Goal: Complete application form

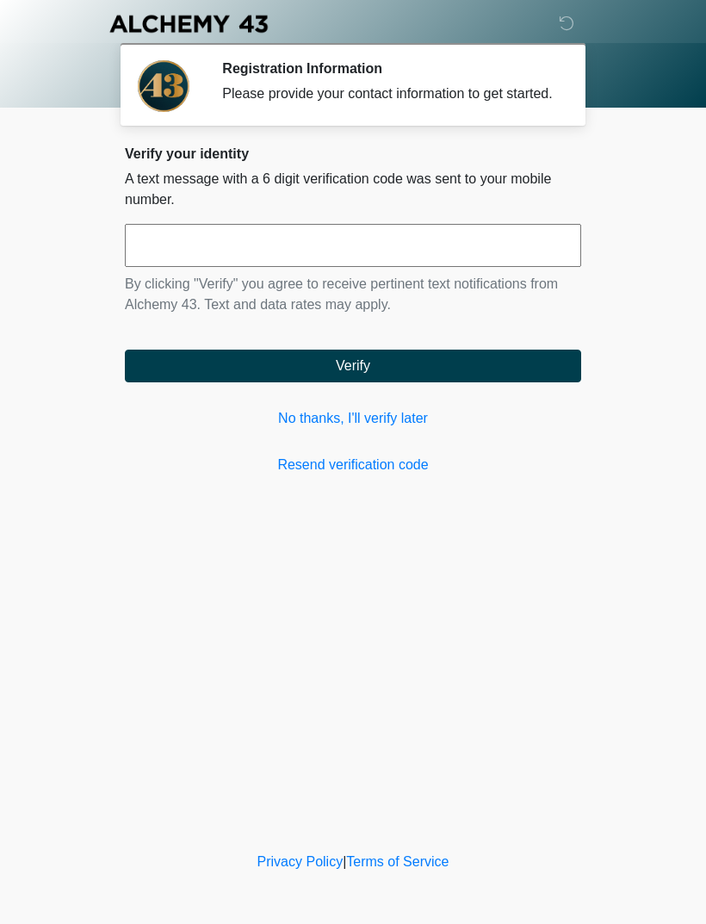
click at [301, 247] on input "text" at bounding box center [353, 245] width 456 height 43
click at [270, 267] on input "text" at bounding box center [353, 245] width 456 height 43
click at [391, 475] on link "Resend verification code" at bounding box center [353, 465] width 456 height 21
click at [235, 258] on input "text" at bounding box center [353, 245] width 456 height 43
type input "******"
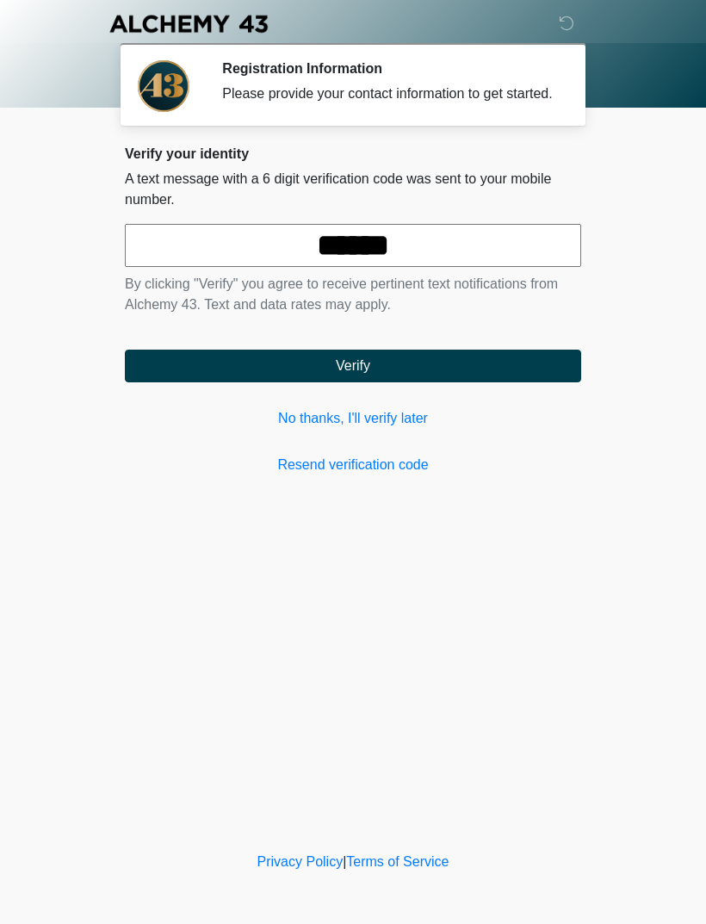
click at [426, 375] on button "Verify" at bounding box center [353, 366] width 456 height 33
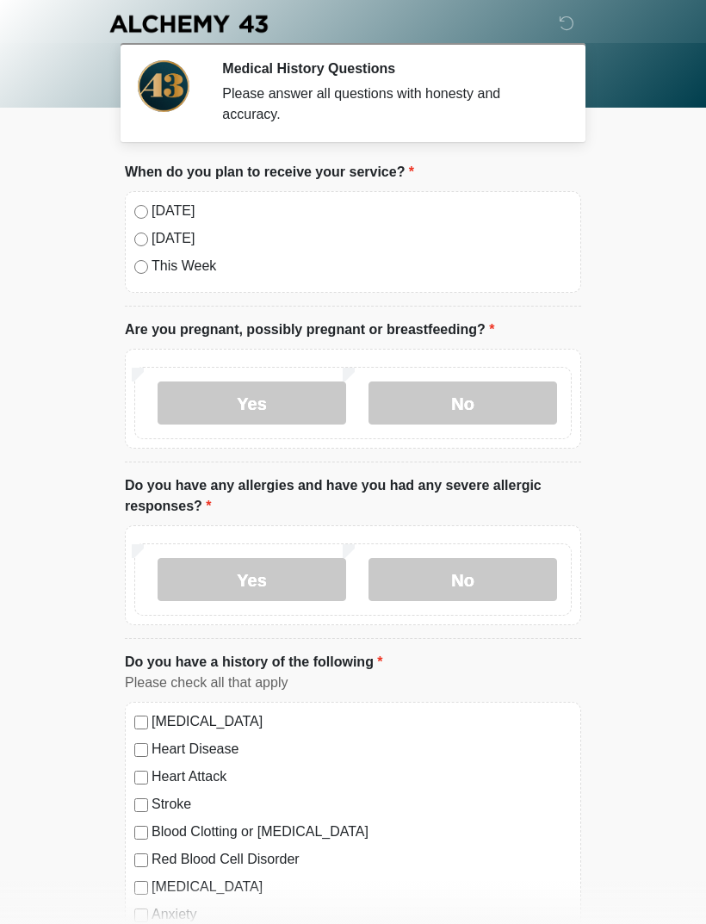
click at [475, 394] on label "No" at bounding box center [463, 403] width 189 height 43
click at [479, 574] on label "No" at bounding box center [463, 579] width 189 height 43
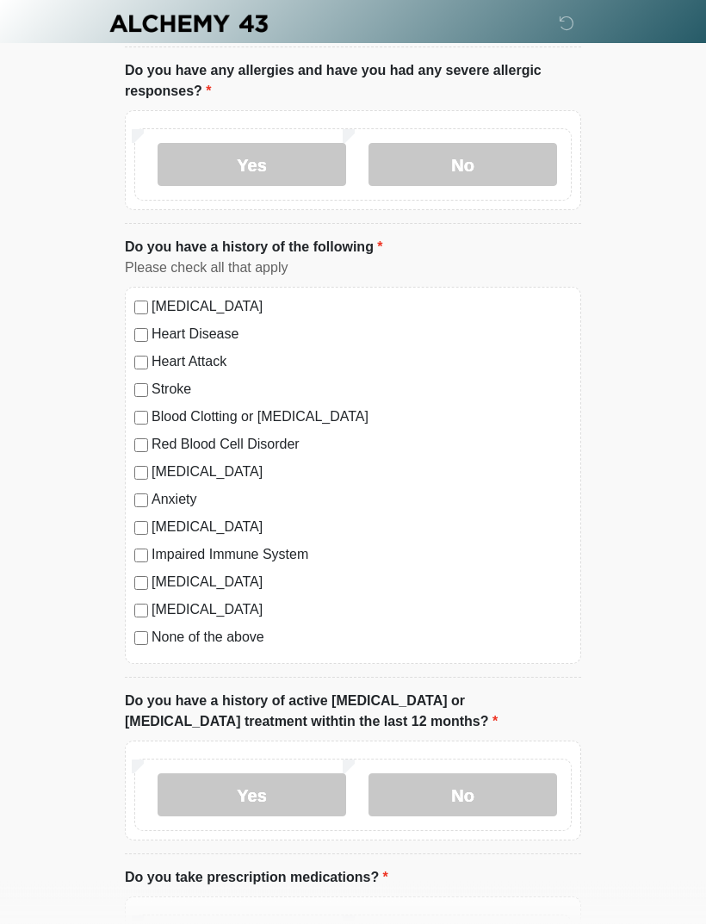
scroll to position [414, 0]
click at [465, 789] on label "No" at bounding box center [463, 795] width 189 height 43
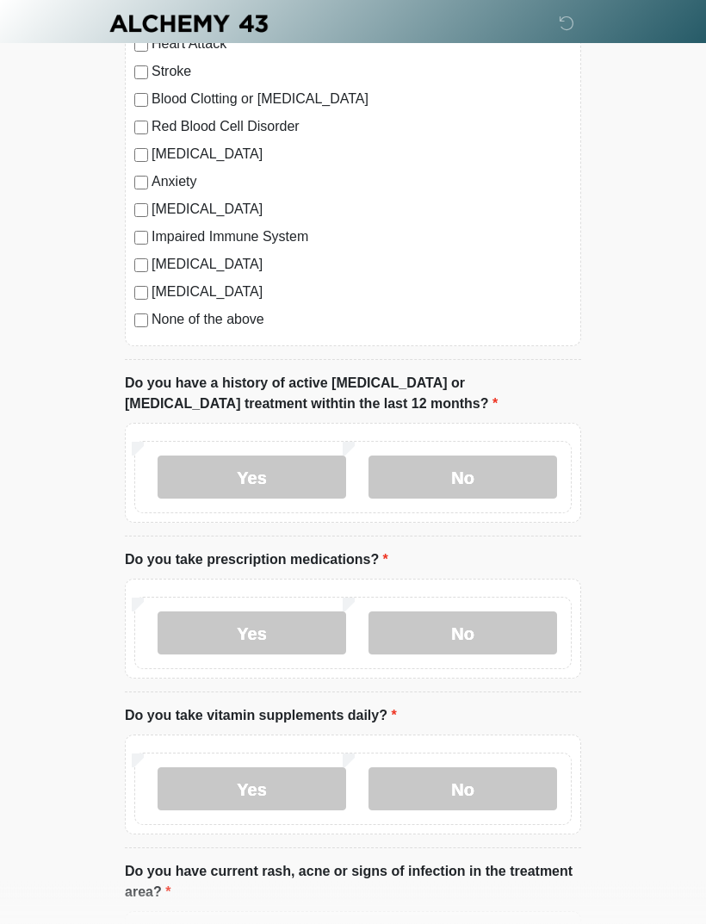
scroll to position [747, 0]
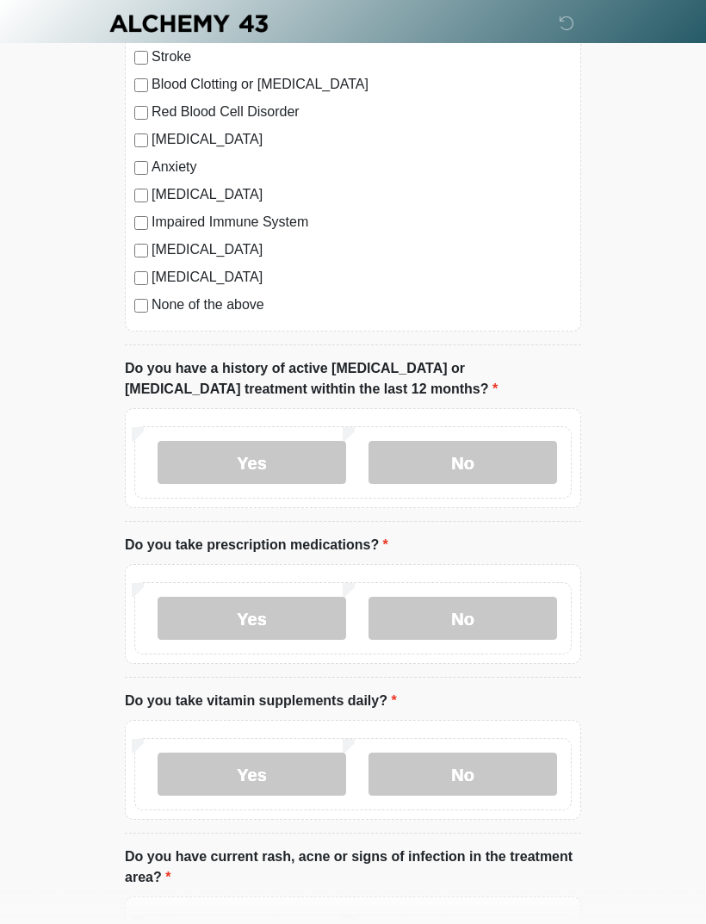
click at [461, 620] on label "No" at bounding box center [463, 619] width 189 height 43
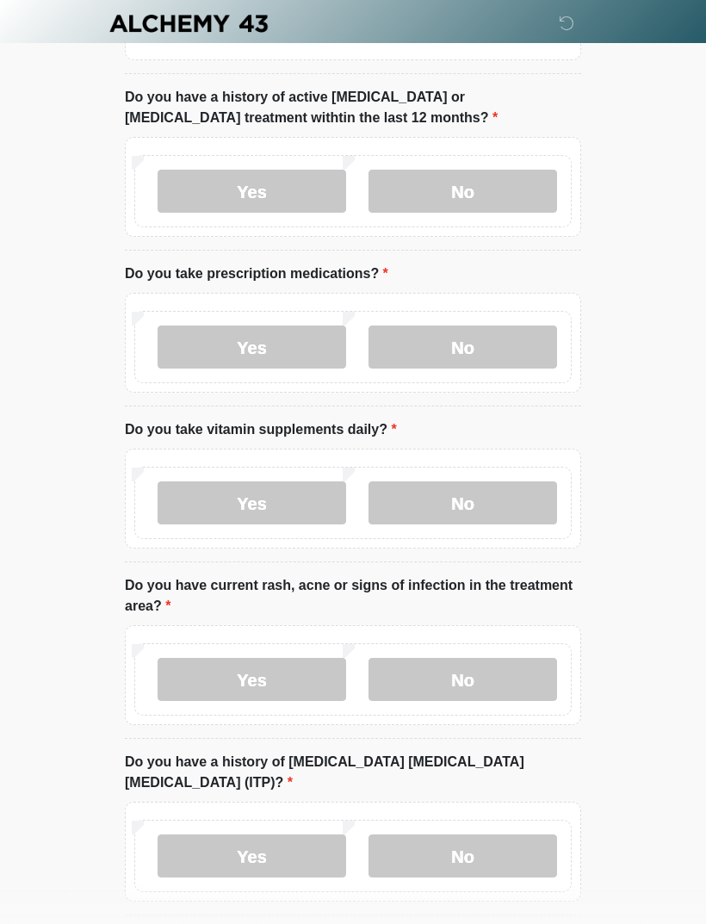
scroll to position [1019, 0]
click at [493, 499] on label "No" at bounding box center [463, 502] width 189 height 43
click at [481, 677] on label "No" at bounding box center [463, 679] width 189 height 43
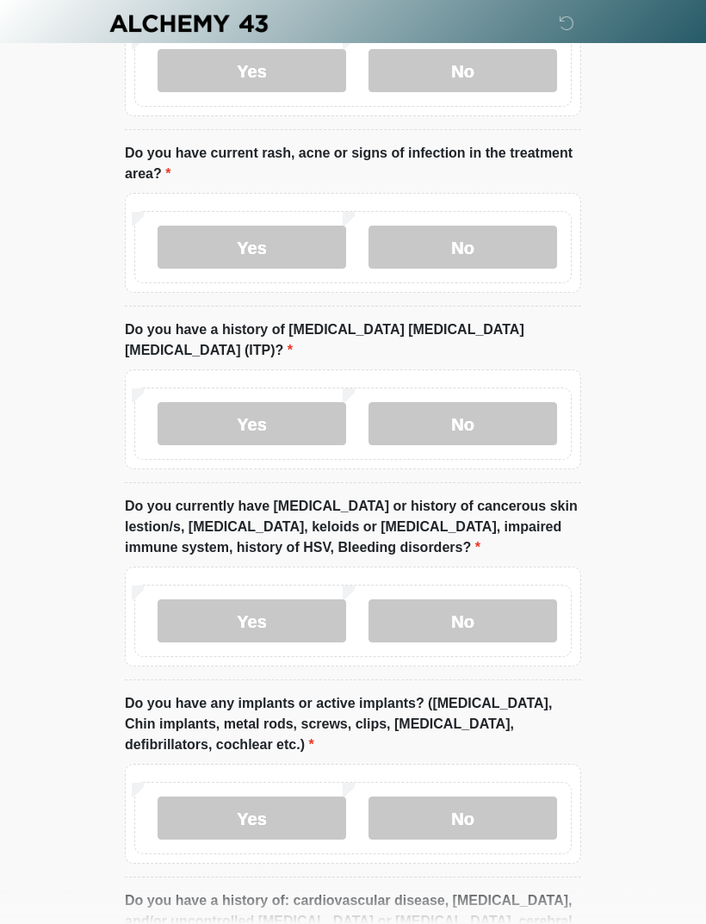
click at [486, 403] on label "No" at bounding box center [463, 424] width 189 height 43
click at [464, 606] on label "No" at bounding box center [463, 620] width 189 height 43
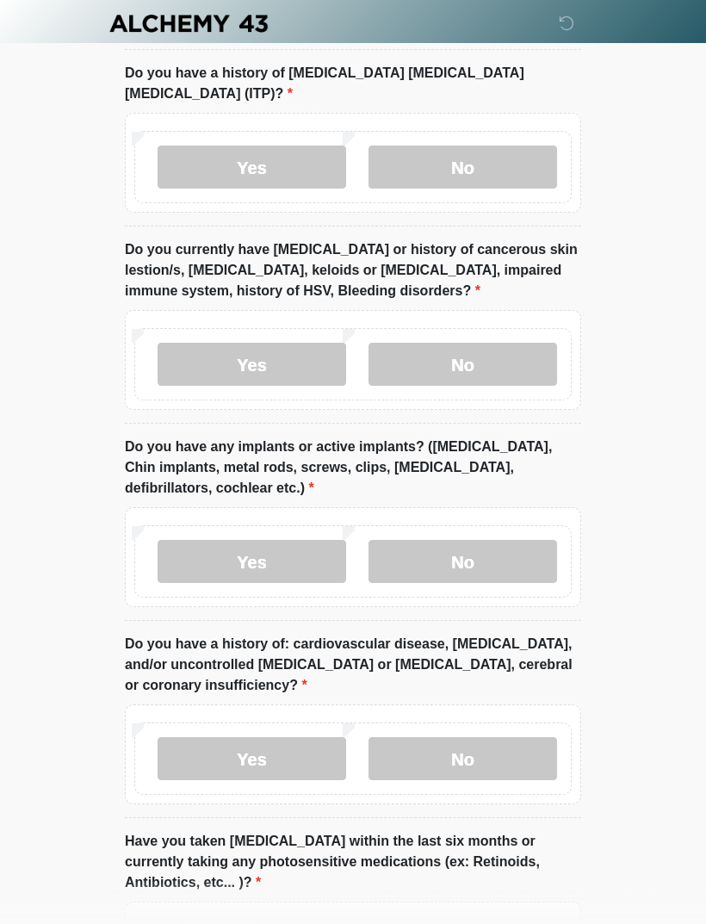
scroll to position [1706, 0]
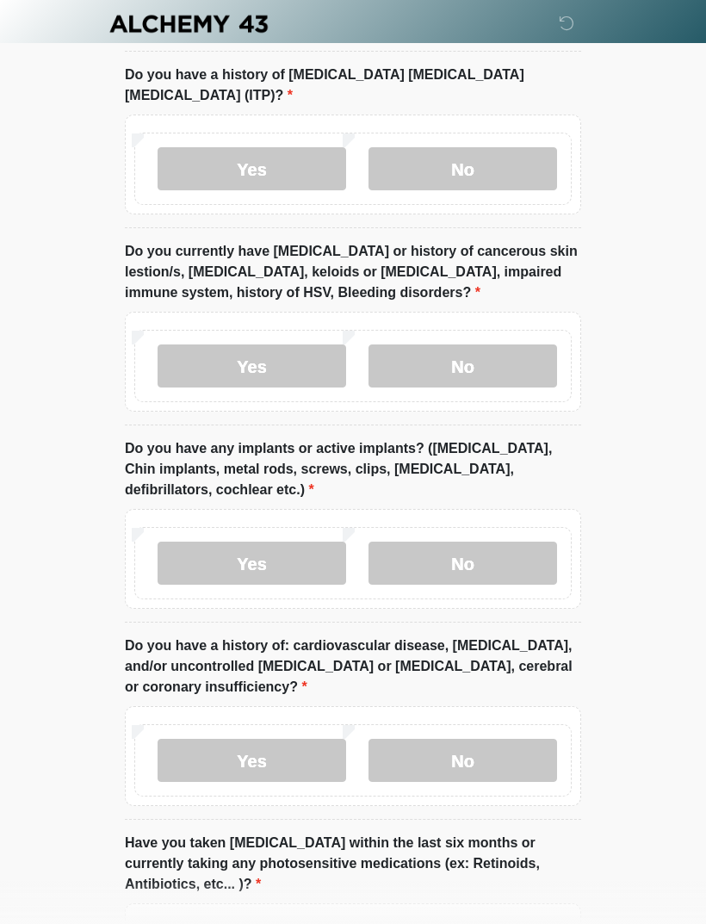
click at [468, 542] on label "No" at bounding box center [463, 563] width 189 height 43
click at [468, 747] on label "No" at bounding box center [463, 760] width 189 height 43
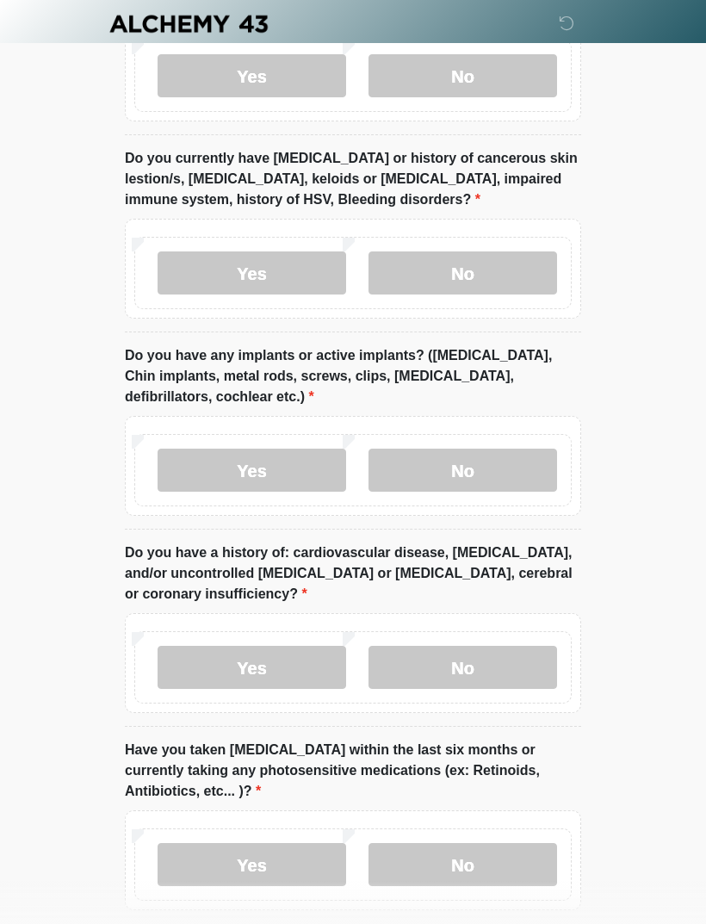
scroll to position [1858, 0]
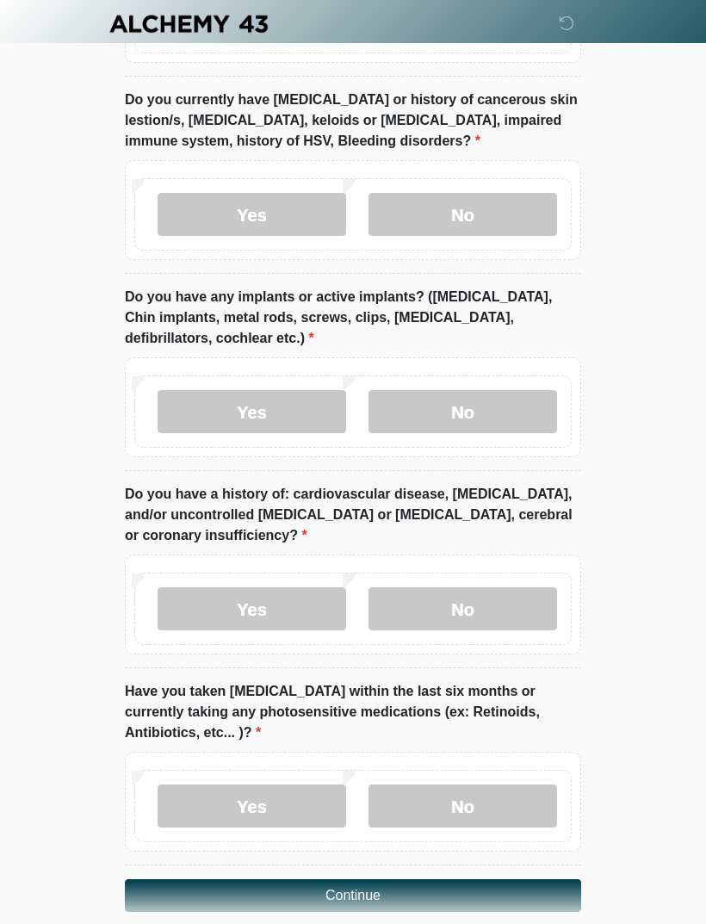
click at [456, 785] on label "No" at bounding box center [463, 806] width 189 height 43
click at [417, 879] on button "Continue" at bounding box center [353, 895] width 456 height 33
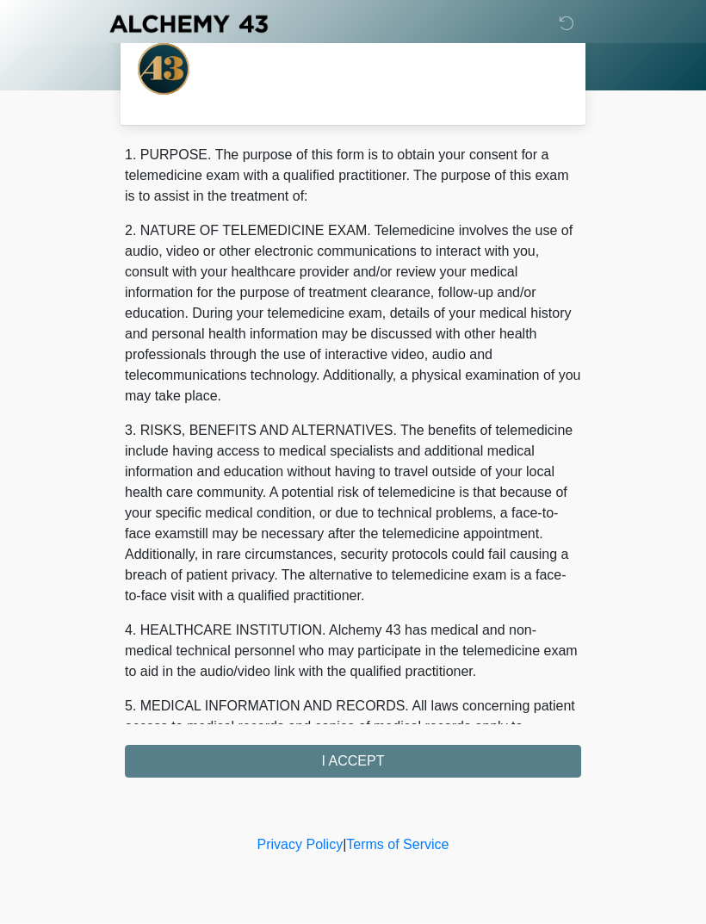
scroll to position [0, 0]
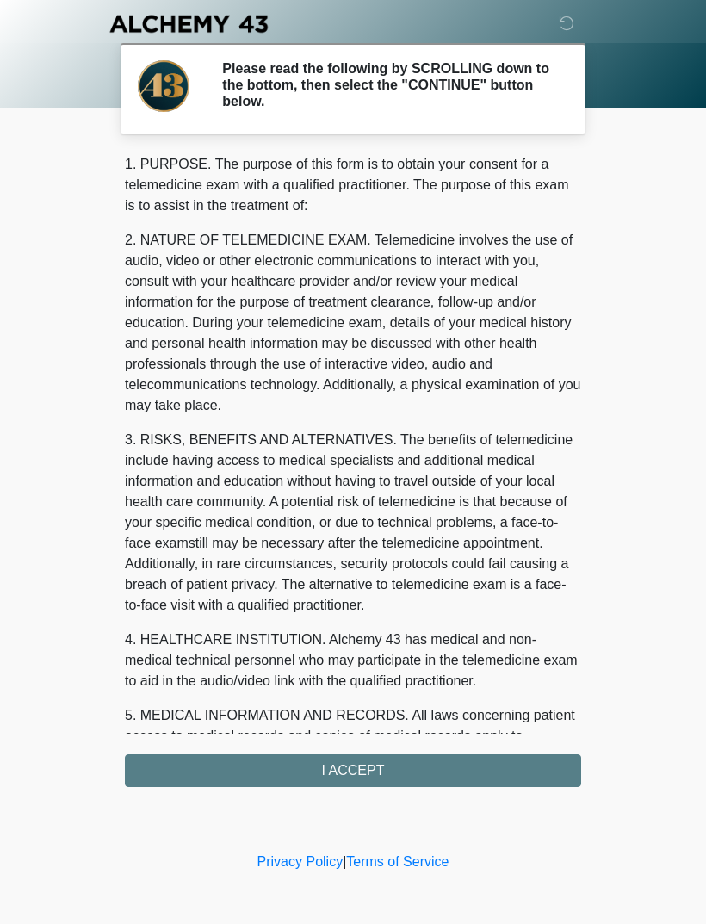
click at [373, 769] on div "1. PURPOSE. The purpose of this form is to obtain your consent for a telemedici…" at bounding box center [353, 470] width 456 height 633
click at [358, 761] on div "1. PURPOSE. The purpose of this form is to obtain your consent for a telemedici…" at bounding box center [353, 470] width 456 height 633
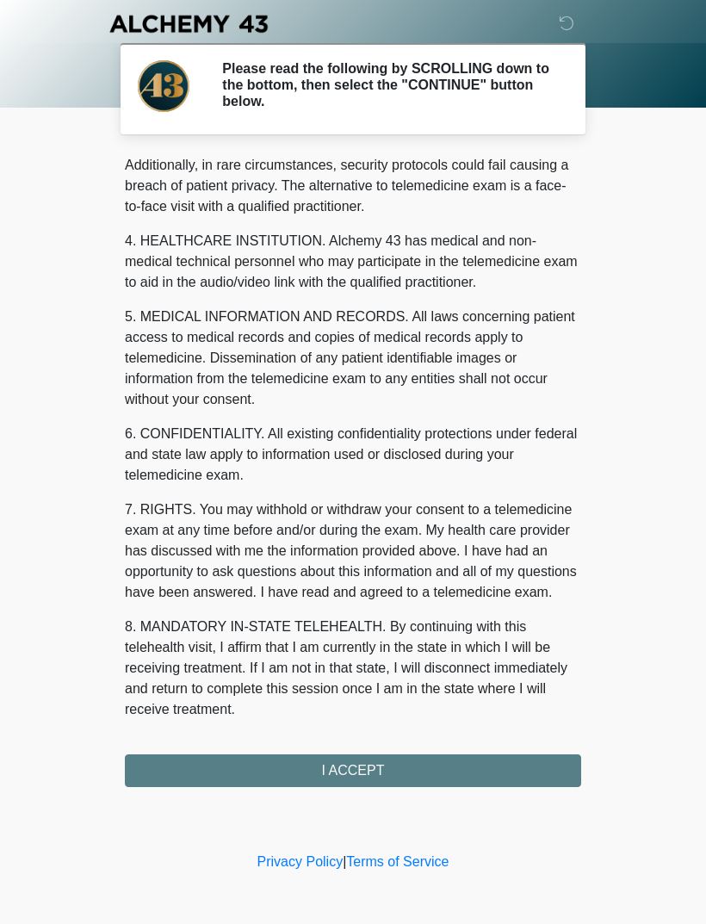
scroll to position [419, 0]
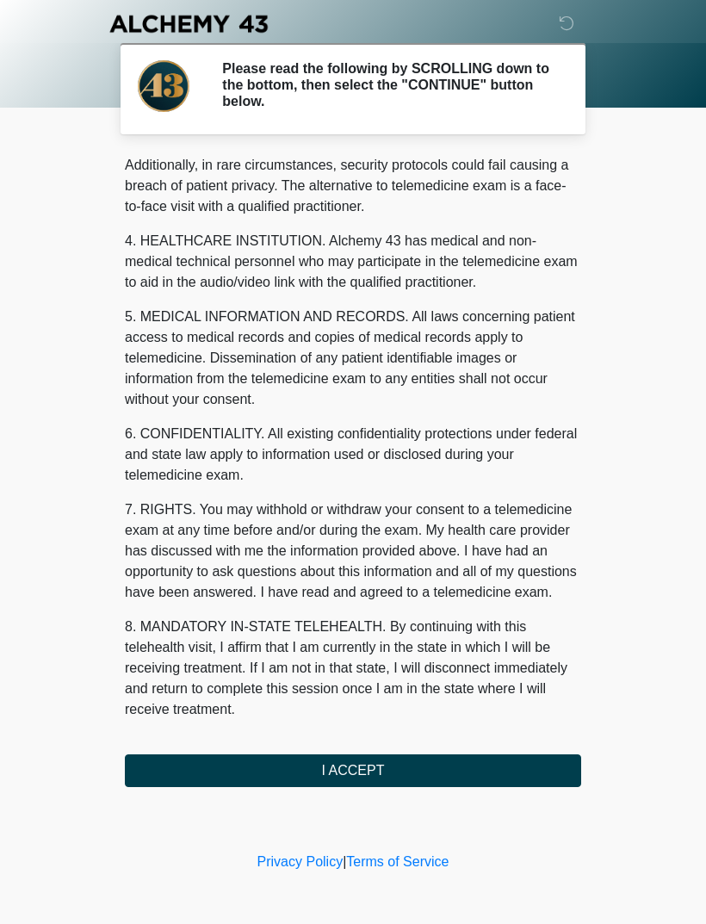
click at [311, 765] on button "I ACCEPT" at bounding box center [353, 770] width 456 height 33
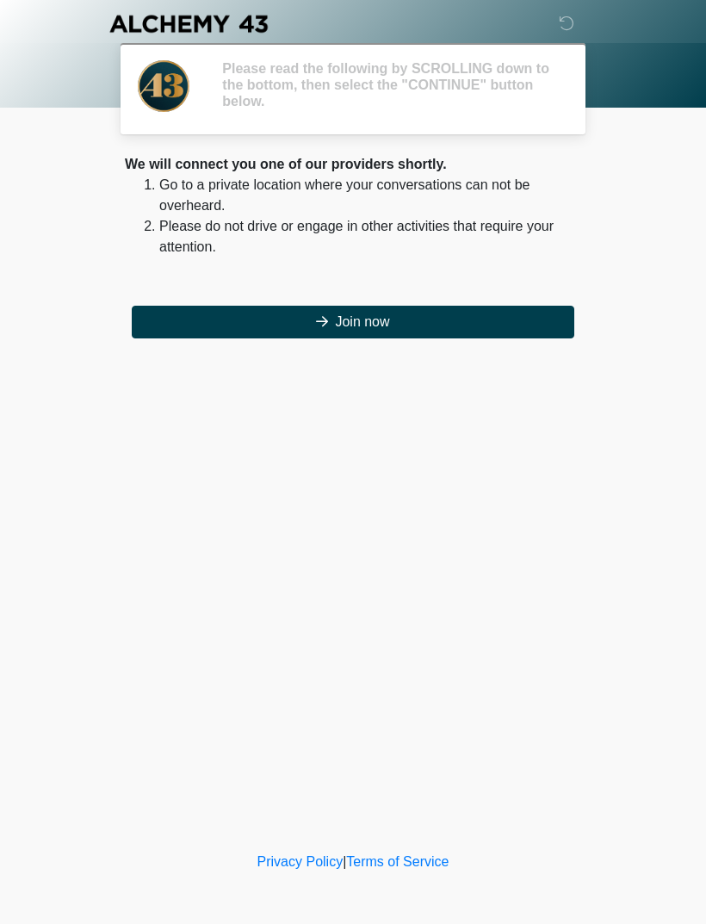
click at [275, 772] on div "‎ ‎ ‎ ‎ Please read the following by SCROLLING down to the bottom, then select …" at bounding box center [353, 424] width 517 height 814
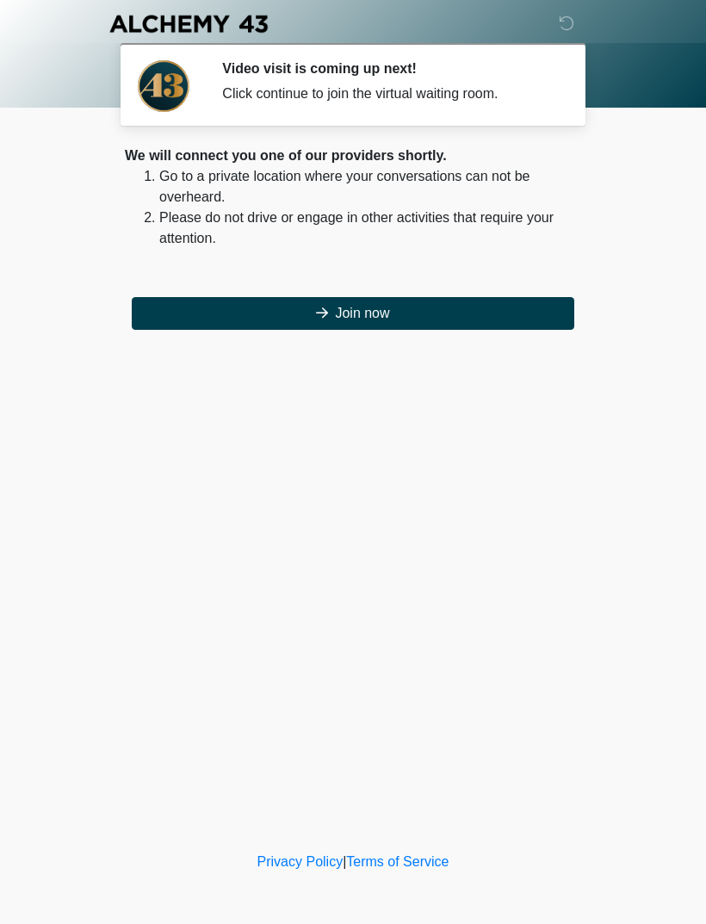
click at [363, 313] on button "Join now" at bounding box center [353, 313] width 443 height 33
